Goal: Information Seeking & Learning: Understand process/instructions

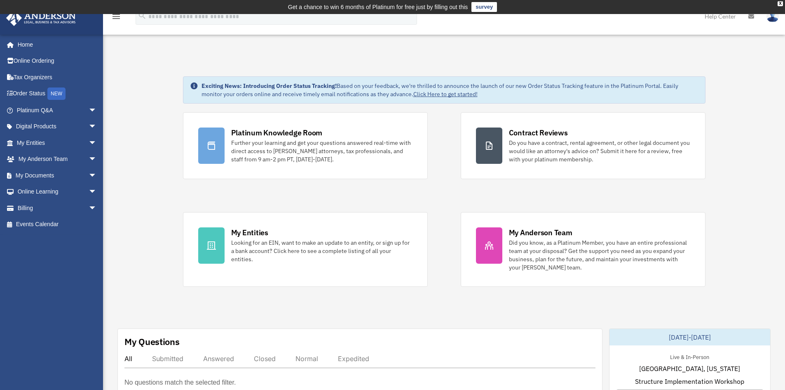
click at [725, 19] on link "Help Center" at bounding box center [721, 16] width 44 height 33
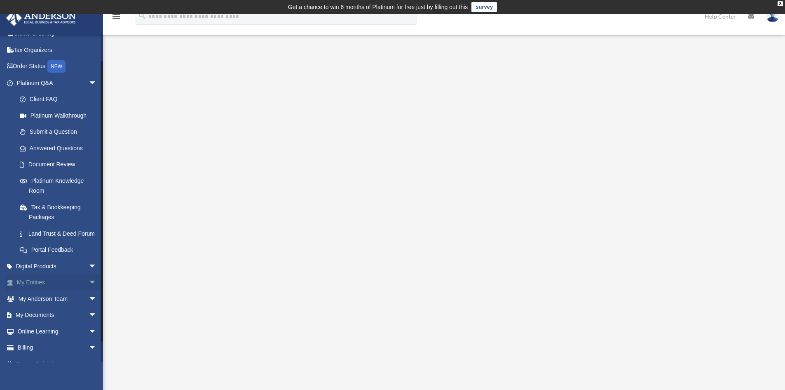
scroll to position [49, 0]
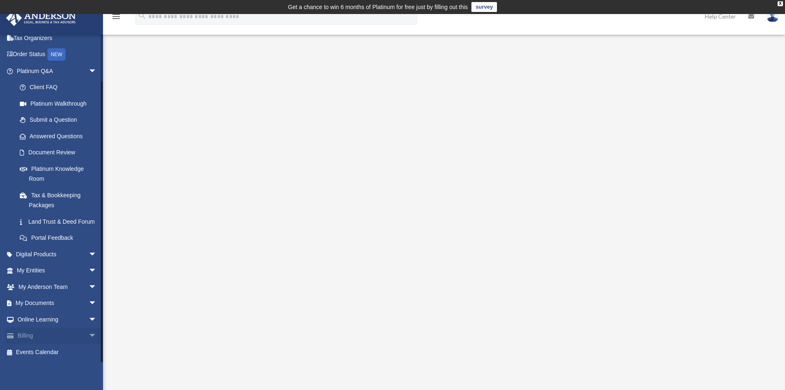
click at [38, 337] on link "Billing arrow_drop_down" at bounding box center [57, 335] width 103 height 16
click at [89, 337] on span "arrow_drop_down" at bounding box center [97, 335] width 16 height 17
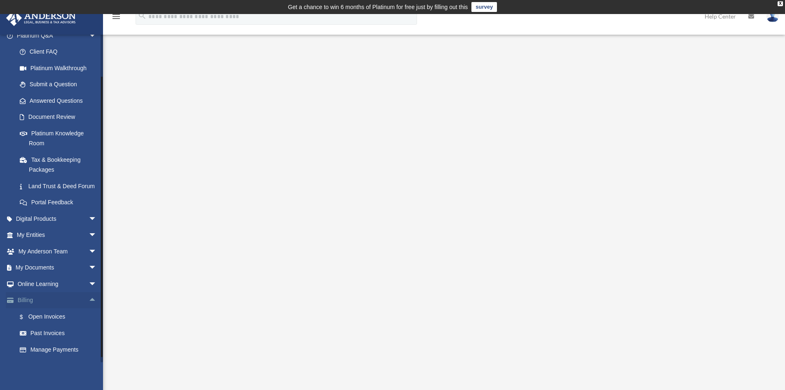
scroll to position [99, 0]
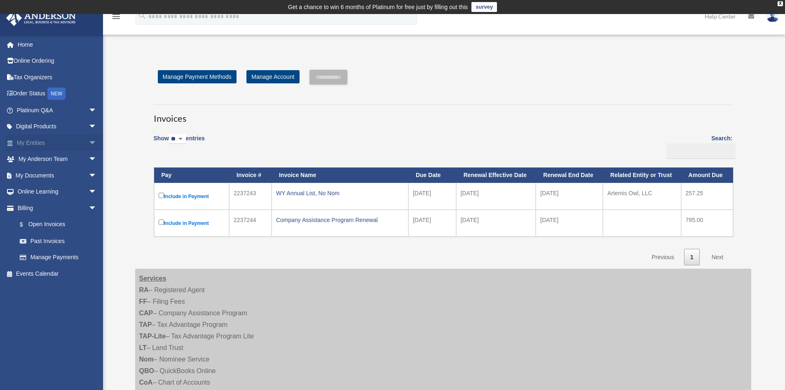
click at [89, 142] on span "arrow_drop_down" at bounding box center [97, 142] width 16 height 17
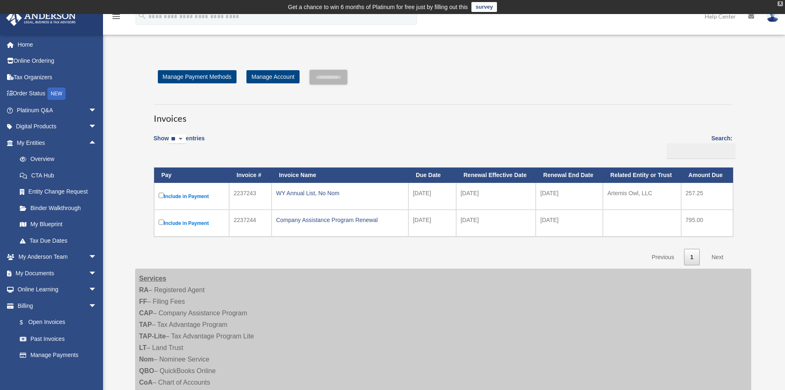
click at [780, 2] on div "X" at bounding box center [780, 3] width 5 height 5
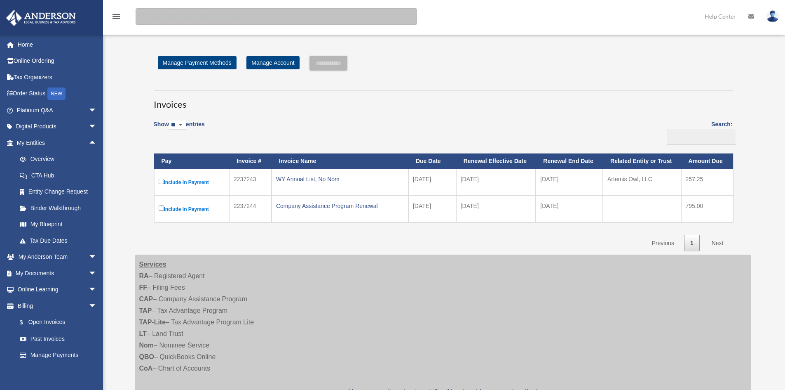
click at [270, 17] on input "search" at bounding box center [277, 16] width 282 height 16
type input "**********"
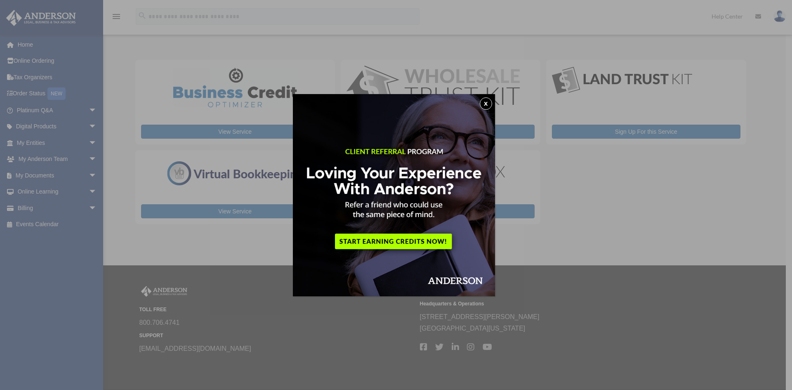
click at [490, 101] on button "x" at bounding box center [485, 103] width 12 height 12
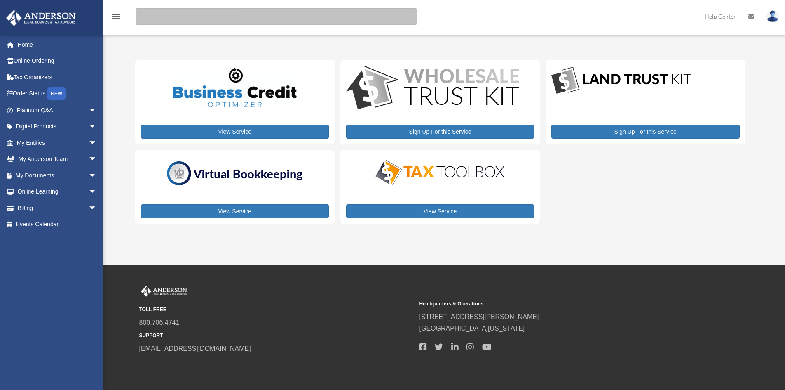
click at [182, 13] on input "search" at bounding box center [277, 16] width 282 height 16
type input "**********"
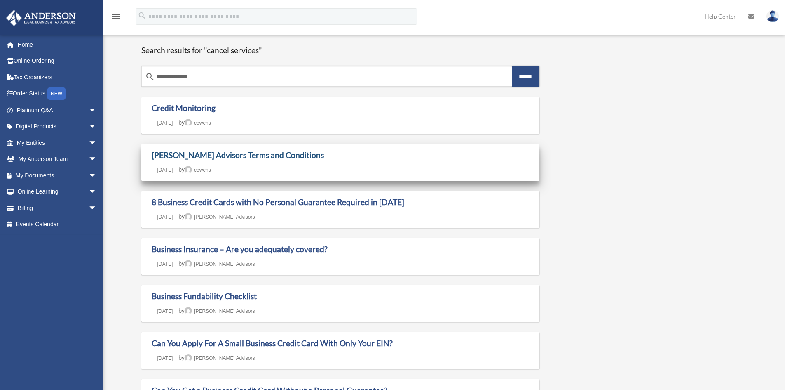
click at [253, 152] on link "[PERSON_NAME] Advisors Terms and Conditions" at bounding box center [238, 154] width 172 height 9
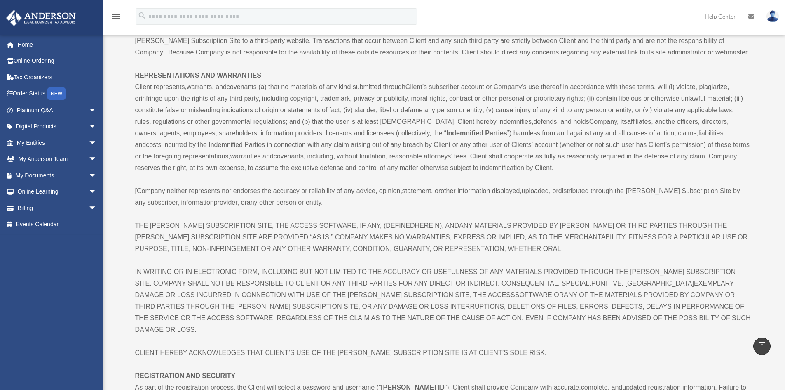
scroll to position [783, 0]
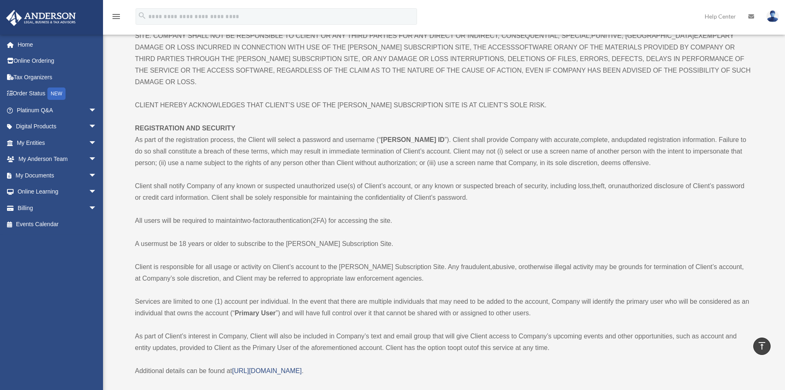
click at [300, 182] on span "unauthorized disclosure of Client’s password or credit card information. Client…" at bounding box center [440, 191] width 610 height 19
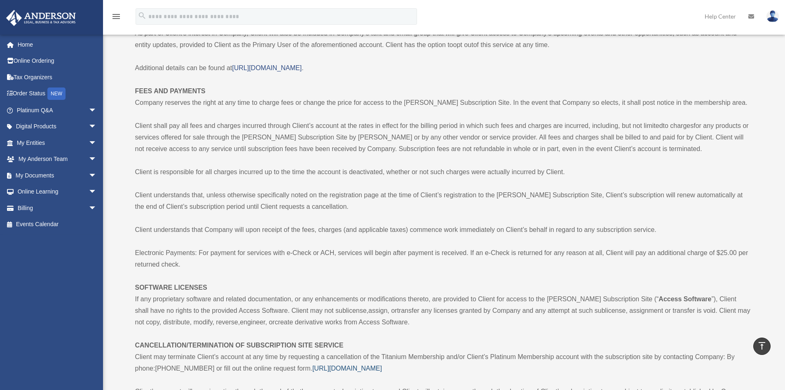
click at [382, 364] on span "[URL][DOMAIN_NAME]" at bounding box center [348, 367] width 70 height 7
